Goal: Navigation & Orientation: Find specific page/section

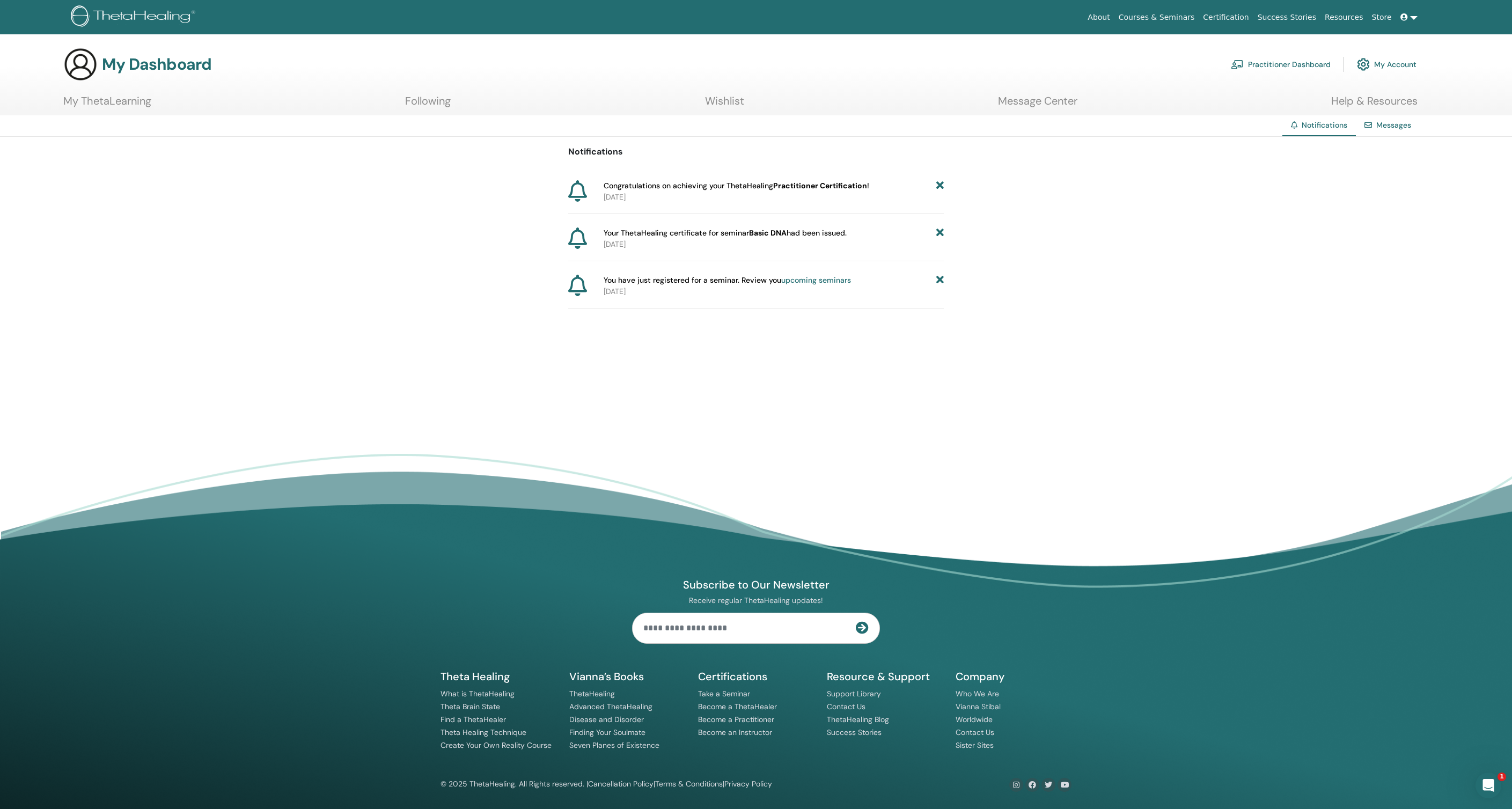
click at [426, 106] on link "Following" at bounding box center [428, 105] width 46 height 21
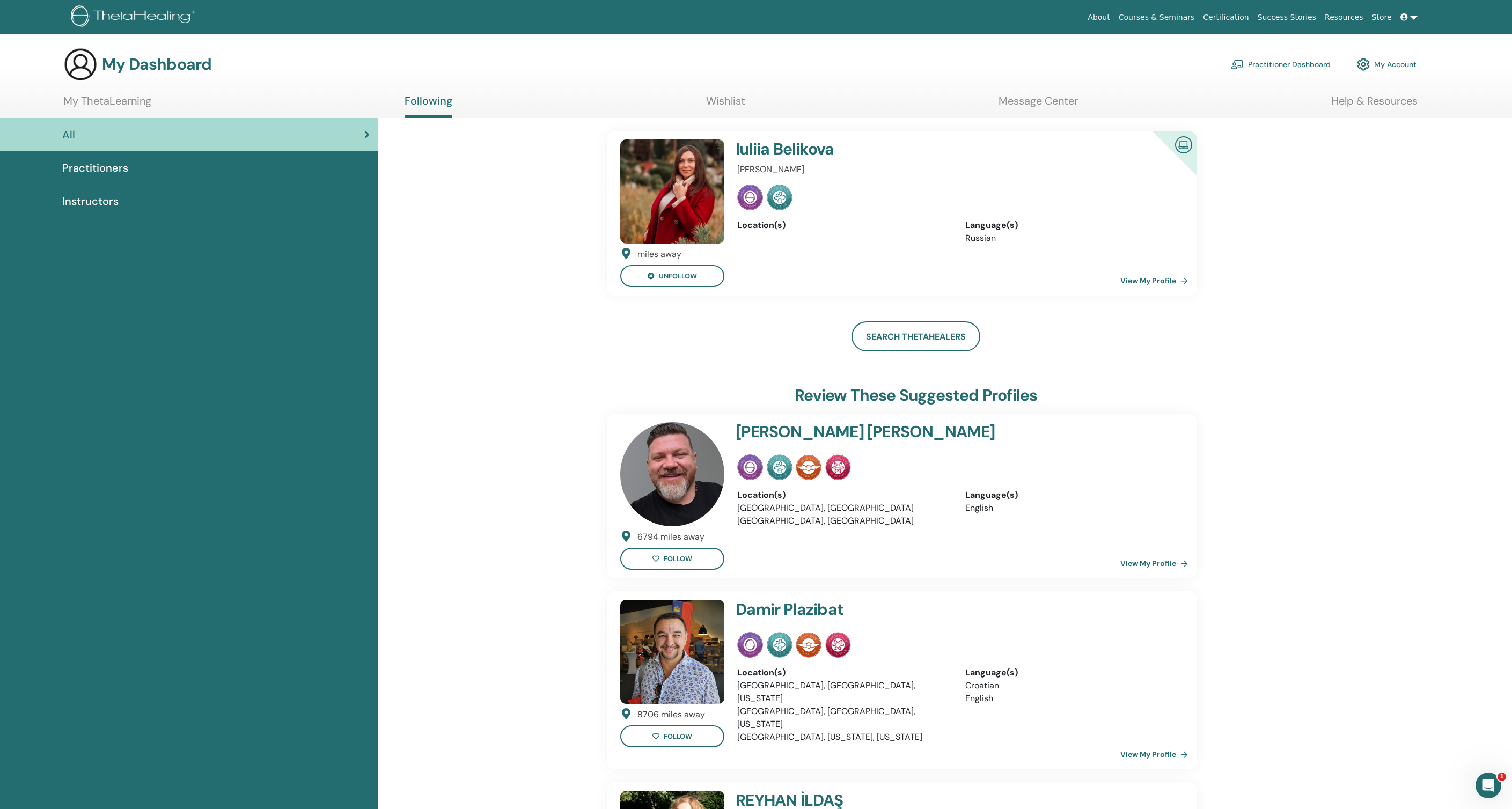
click at [1414, 19] on link at bounding box center [1409, 18] width 26 height 20
click at [1416, 105] on span "My Seminars" at bounding box center [1400, 105] width 45 height 10
